Goal: Information Seeking & Learning: Find specific page/section

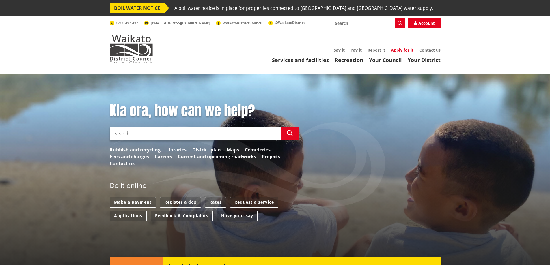
click at [397, 49] on link "Apply for it" at bounding box center [402, 49] width 23 height 5
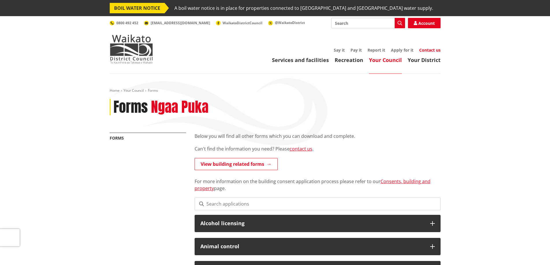
click at [433, 49] on link "Contact us" at bounding box center [429, 49] width 21 height 5
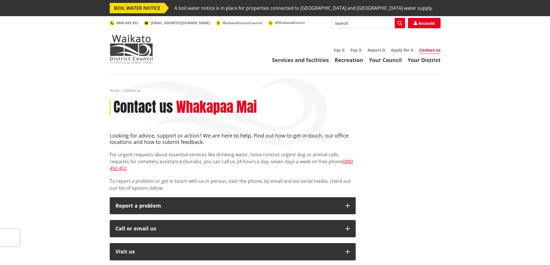
click at [353, 23] on input "Search" at bounding box center [368, 23] width 74 height 10
type input "f"
type input "vacancy"
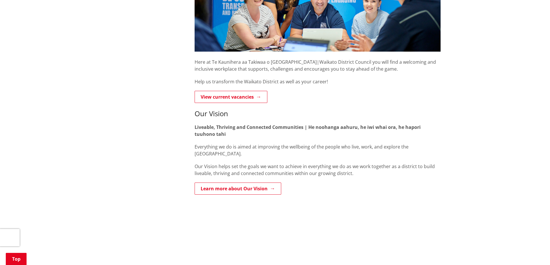
scroll to position [202, 0]
click at [240, 91] on link "View current vacancies" at bounding box center [231, 97] width 73 height 12
